Goal: Task Accomplishment & Management: Manage account settings

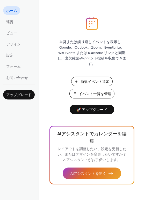
click at [92, 94] on span "イベント一覧を管理" at bounding box center [95, 93] width 33 height 5
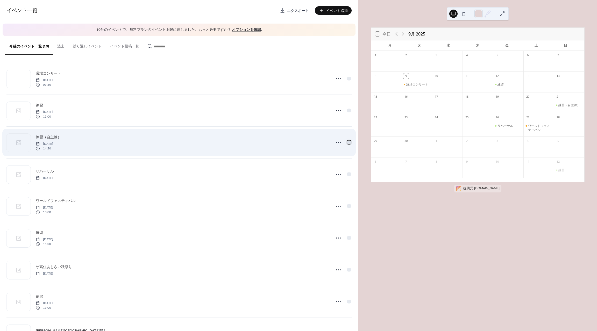
click at [348, 144] on div at bounding box center [349, 142] width 4 height 4
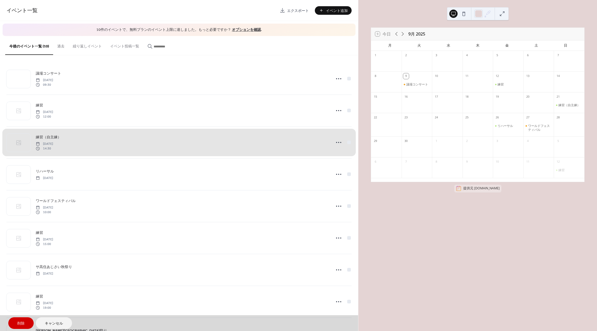
click at [18, 326] on span "削除" at bounding box center [20, 323] width 7 height 5
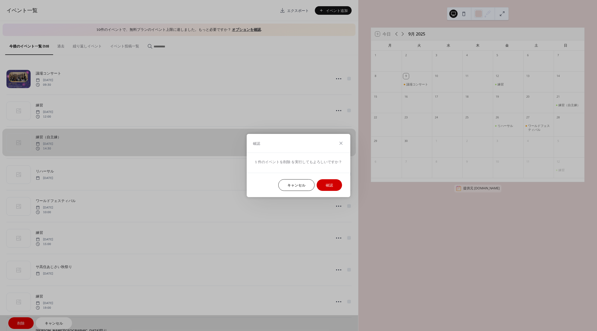
click at [330, 186] on span "確認" at bounding box center [329, 185] width 7 height 5
